Goal: Transaction & Acquisition: Purchase product/service

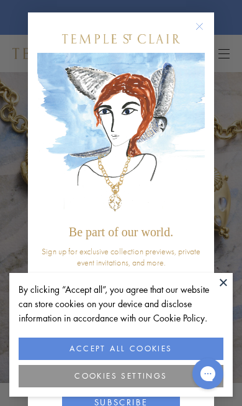
click at [231, 273] on button at bounding box center [223, 282] width 19 height 19
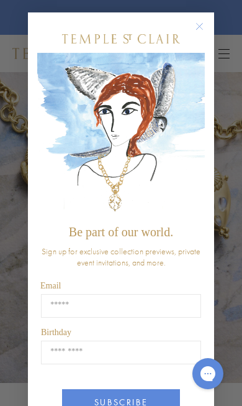
click at [239, 274] on div "Close dialog Be part of our world. Sign up for exclusive collection previews, p…" at bounding box center [121, 203] width 242 height 406
click at [232, 284] on div "Close dialog Be part of our world. Sign up for exclusive collection previews, p…" at bounding box center [121, 203] width 242 height 406
click at [236, 289] on div "Close dialog Be part of our world. Sign up for exclusive collection previews, p…" at bounding box center [121, 203] width 242 height 406
click at [236, 285] on div "Close dialog Be part of our world. Sign up for exclusive collection previews, p…" at bounding box center [121, 203] width 242 height 406
click at [232, 287] on div "Close dialog Be part of our world. Sign up for exclusive collection previews, p…" at bounding box center [121, 203] width 242 height 406
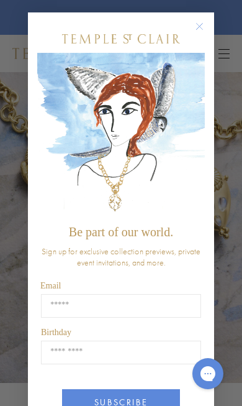
click at [150, 334] on p "Birthday" at bounding box center [121, 332] width 160 height 11
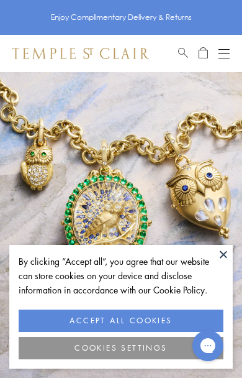
click at [229, 46] on button "Open navigation" at bounding box center [224, 53] width 11 height 15
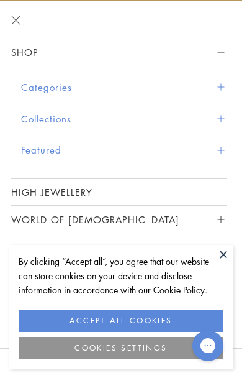
click at [234, 261] on div "Shop Categories Amulets Pendants & Charms Lockets Chains & Leather Cords Earrin…" at bounding box center [121, 177] width 242 height 277
click at [67, 93] on button "Categories" at bounding box center [124, 87] width 206 height 32
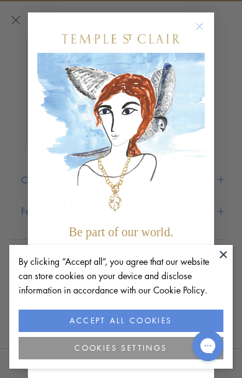
scroll to position [206, 0]
click at [232, 261] on button at bounding box center [223, 254] width 19 height 19
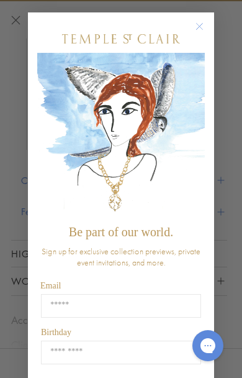
click at [213, 25] on button "Close dialog" at bounding box center [206, 33] width 16 height 16
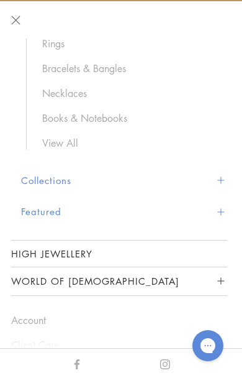
click at [61, 45] on link "Rings" at bounding box center [128, 44] width 173 height 14
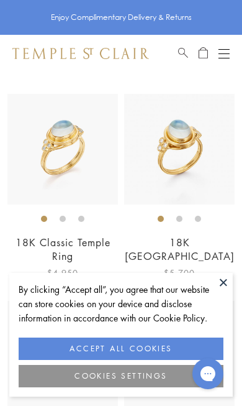
scroll to position [474, 0]
